Goal: Check status: Check status

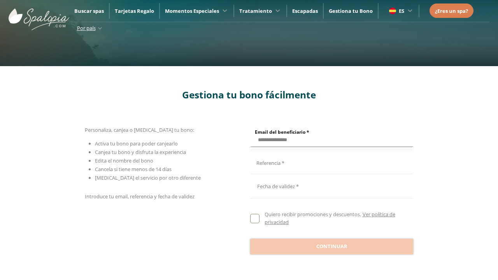
type input "**********"
click at [330, 162] on input "Email del beneficiario *" at bounding box center [330, 162] width 161 height 14
type input "**********"
click at [331, 186] on div at bounding box center [331, 185] width 163 height 19
click at [313, 66] on button "Oct" at bounding box center [313, 73] width 38 height 14
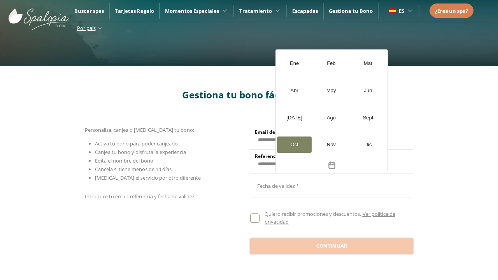
click at [294, 117] on div "[DATE]" at bounding box center [294, 118] width 35 height 16
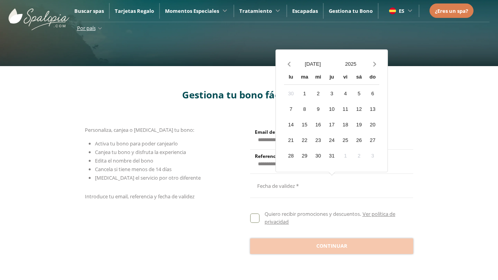
click at [350, 64] on button "2025" at bounding box center [351, 64] width 38 height 14
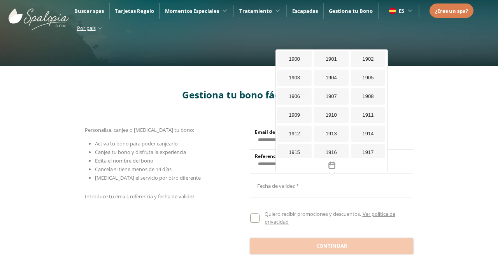
scroll to position [716, 0]
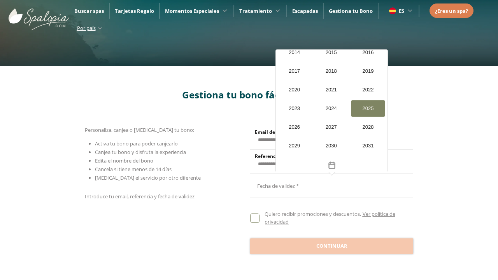
click at [294, 127] on div "2026" at bounding box center [294, 127] width 35 height 16
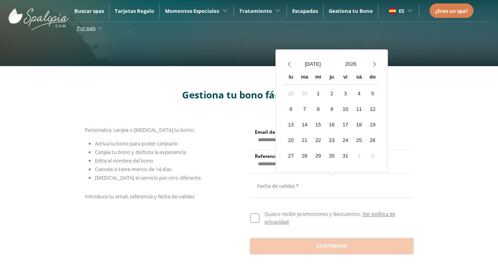
click at [290, 140] on div "20" at bounding box center [291, 140] width 14 height 14
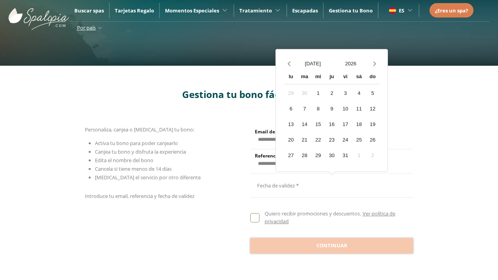
click at [331, 245] on span "Continuar" at bounding box center [331, 246] width 31 height 8
